Goal: Navigation & Orientation: Find specific page/section

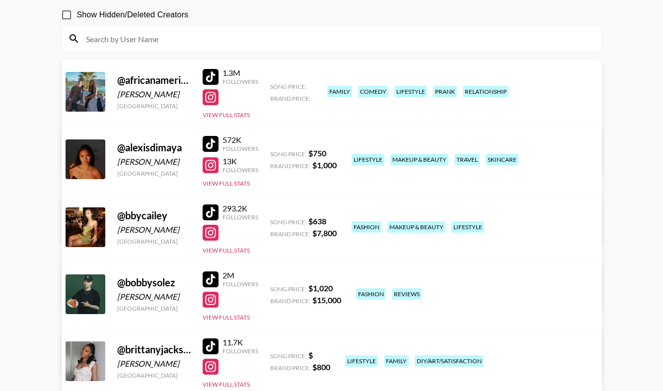
scroll to position [96, 0]
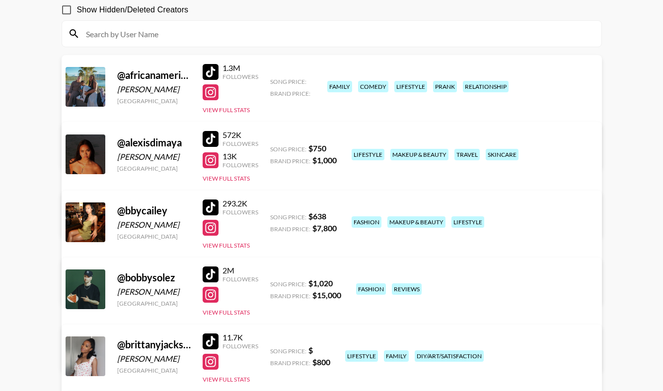
click at [216, 136] on div at bounding box center [211, 139] width 16 height 16
click at [213, 163] on div at bounding box center [211, 160] width 16 height 16
click at [209, 208] on div at bounding box center [211, 208] width 16 height 16
click at [208, 227] on div at bounding box center [211, 228] width 16 height 16
click at [213, 275] on div at bounding box center [211, 275] width 16 height 16
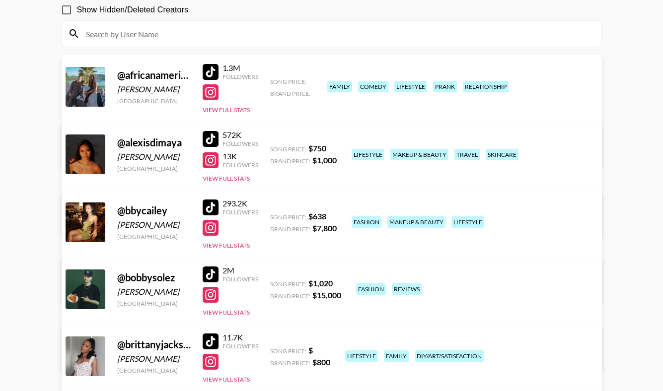
click at [211, 296] on div at bounding box center [211, 295] width 16 height 16
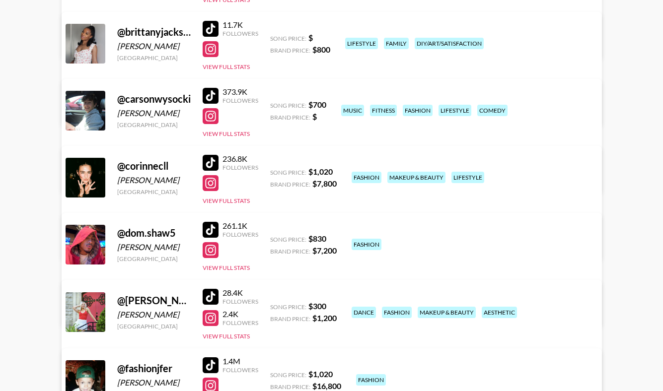
scroll to position [416, 0]
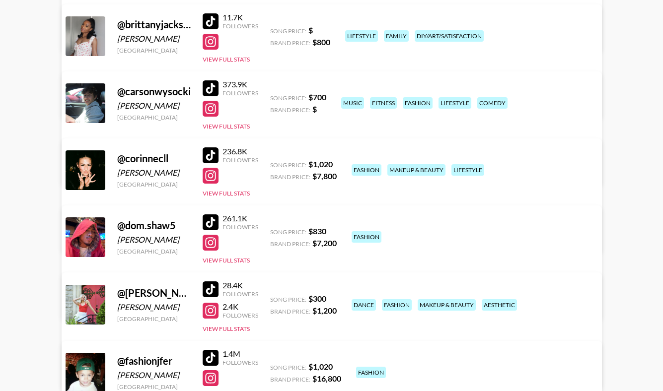
click at [210, 19] on div at bounding box center [211, 21] width 16 height 16
click at [212, 41] on div at bounding box center [211, 42] width 16 height 16
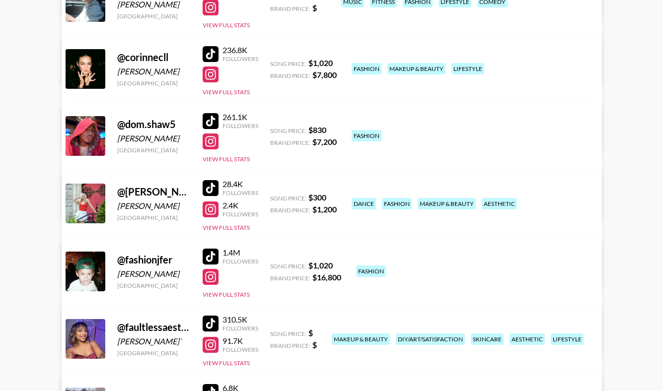
scroll to position [518, 0]
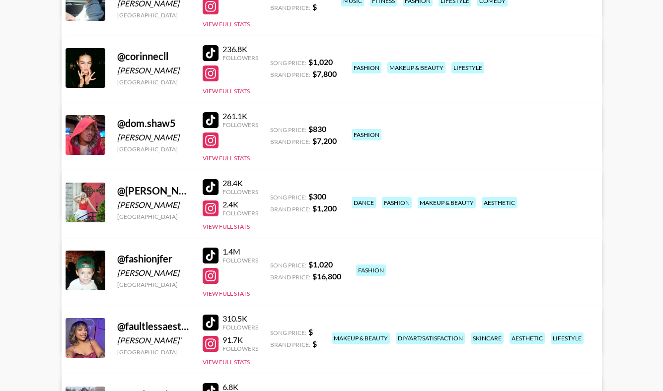
click at [213, 51] on div at bounding box center [211, 53] width 16 height 16
click at [208, 73] on div at bounding box center [211, 74] width 16 height 16
click at [208, 118] on div at bounding box center [211, 120] width 16 height 16
click at [209, 142] on div at bounding box center [211, 141] width 16 height 16
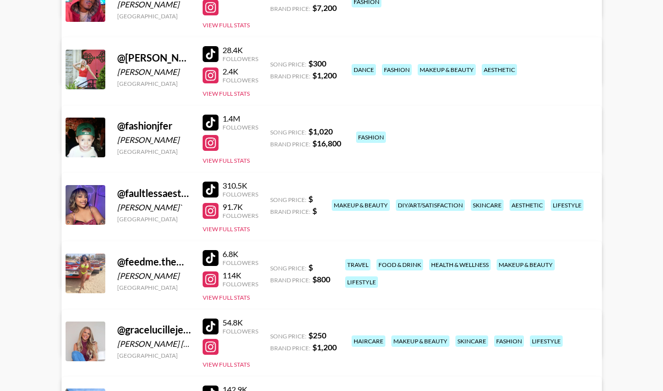
scroll to position [657, 0]
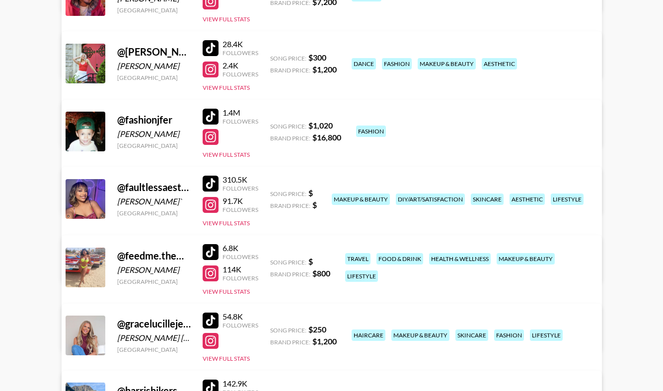
click at [209, 115] on div at bounding box center [211, 117] width 16 height 16
click at [213, 139] on div at bounding box center [211, 137] width 16 height 16
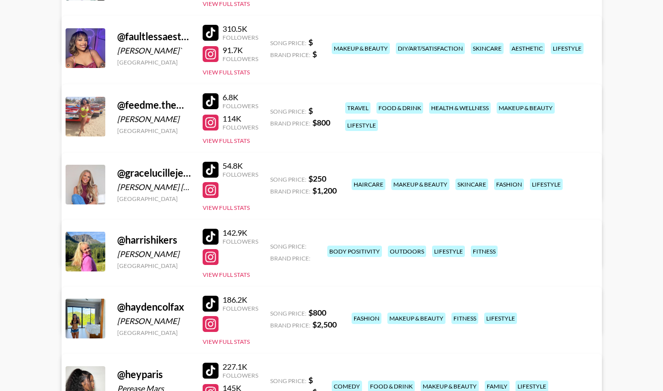
scroll to position [812, 0]
